Goal: Find specific page/section: Find specific page/section

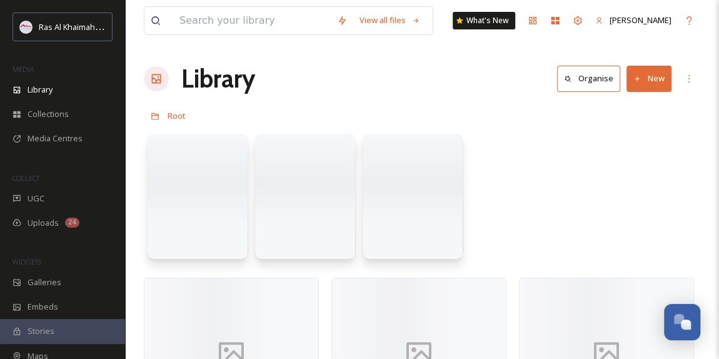
scroll to position [396, 0]
click at [62, 110] on span "Collections" at bounding box center [48, 114] width 41 height 12
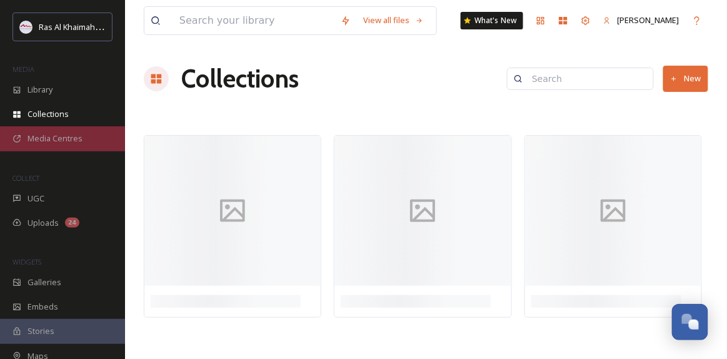
click at [56, 141] on span "Media Centres" at bounding box center [55, 139] width 55 height 12
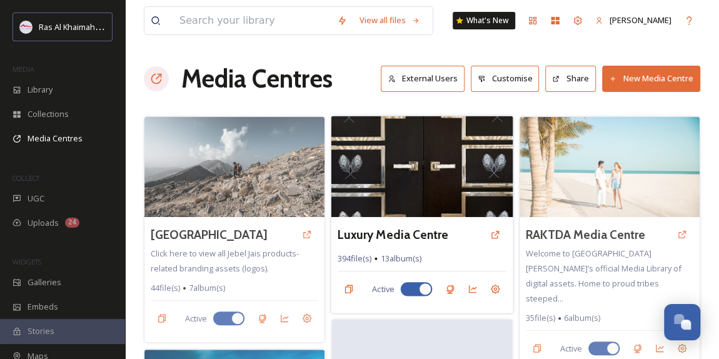
click at [363, 171] on img at bounding box center [422, 166] width 182 height 101
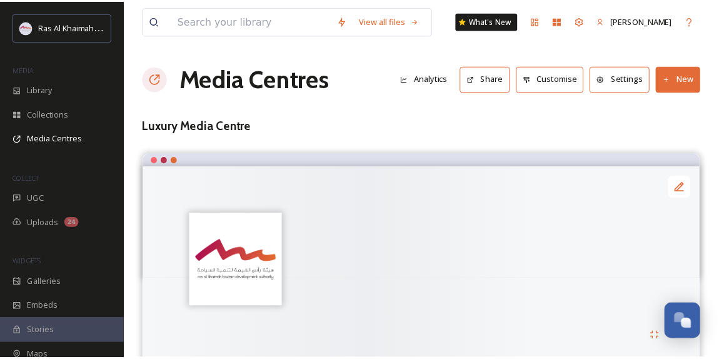
scroll to position [397, 0]
